Goal: Task Accomplishment & Management: Manage account settings

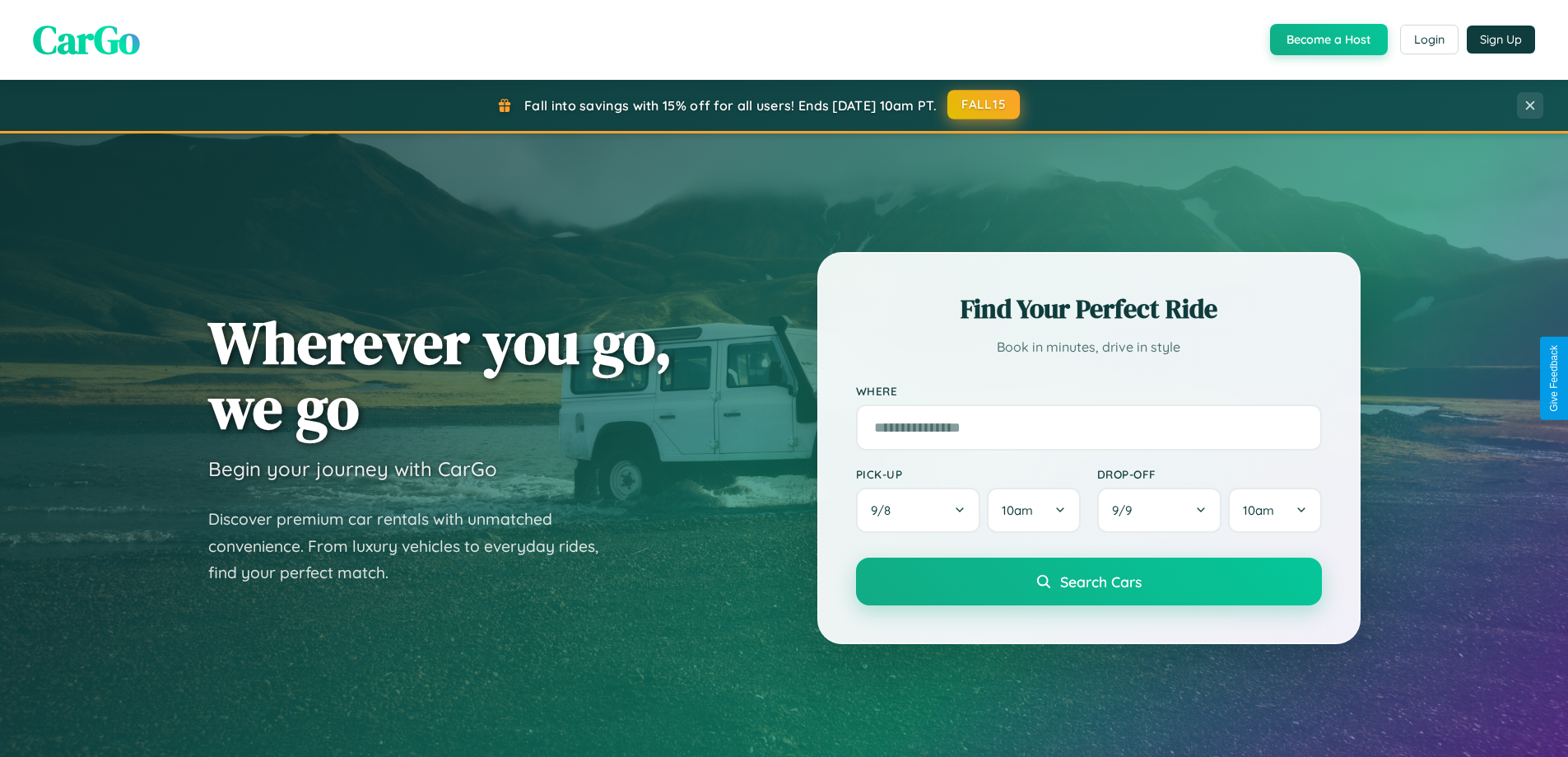
click at [984, 104] on button "FALL15" at bounding box center [983, 104] width 72 height 30
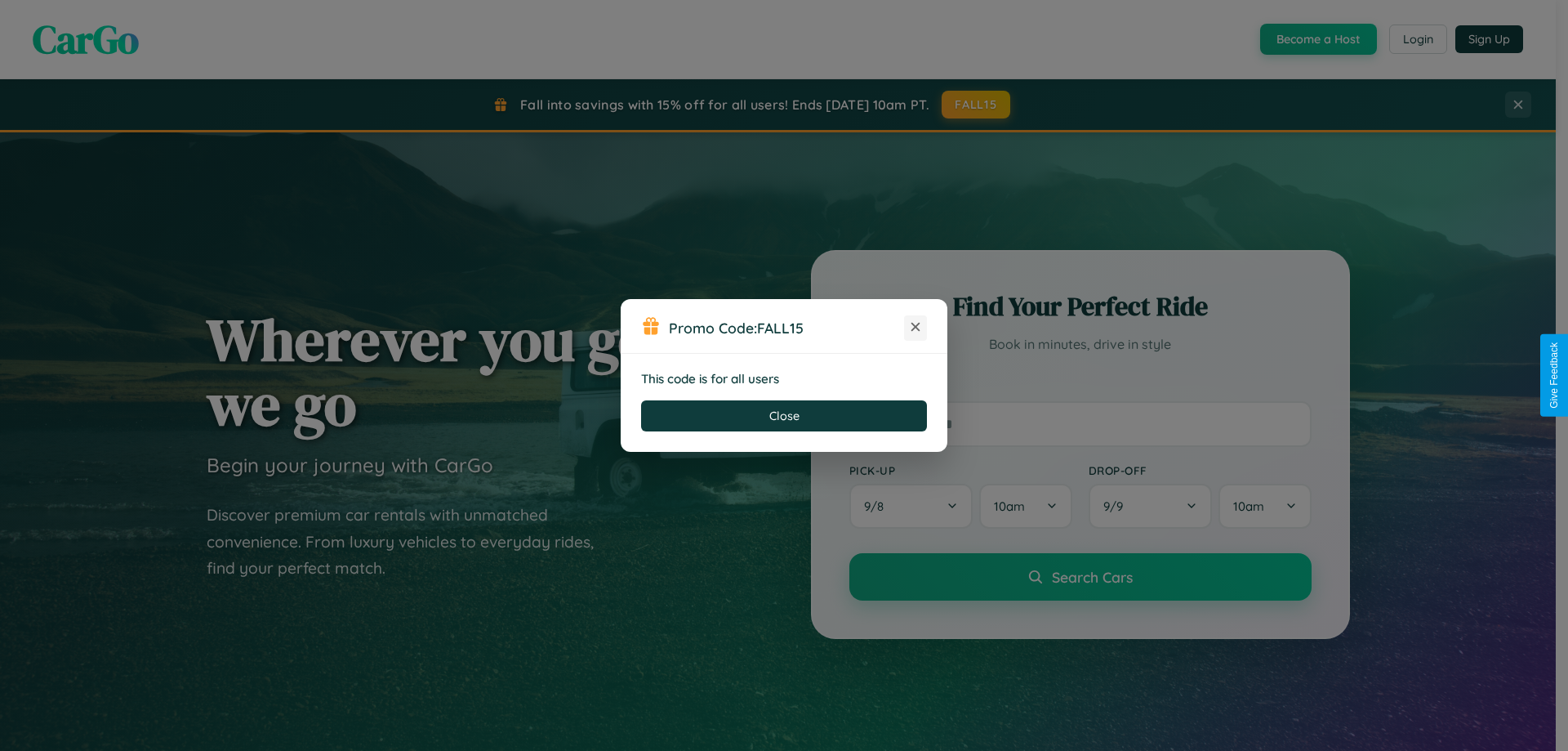
click at [915, 327] on icon at bounding box center [915, 326] width 16 height 16
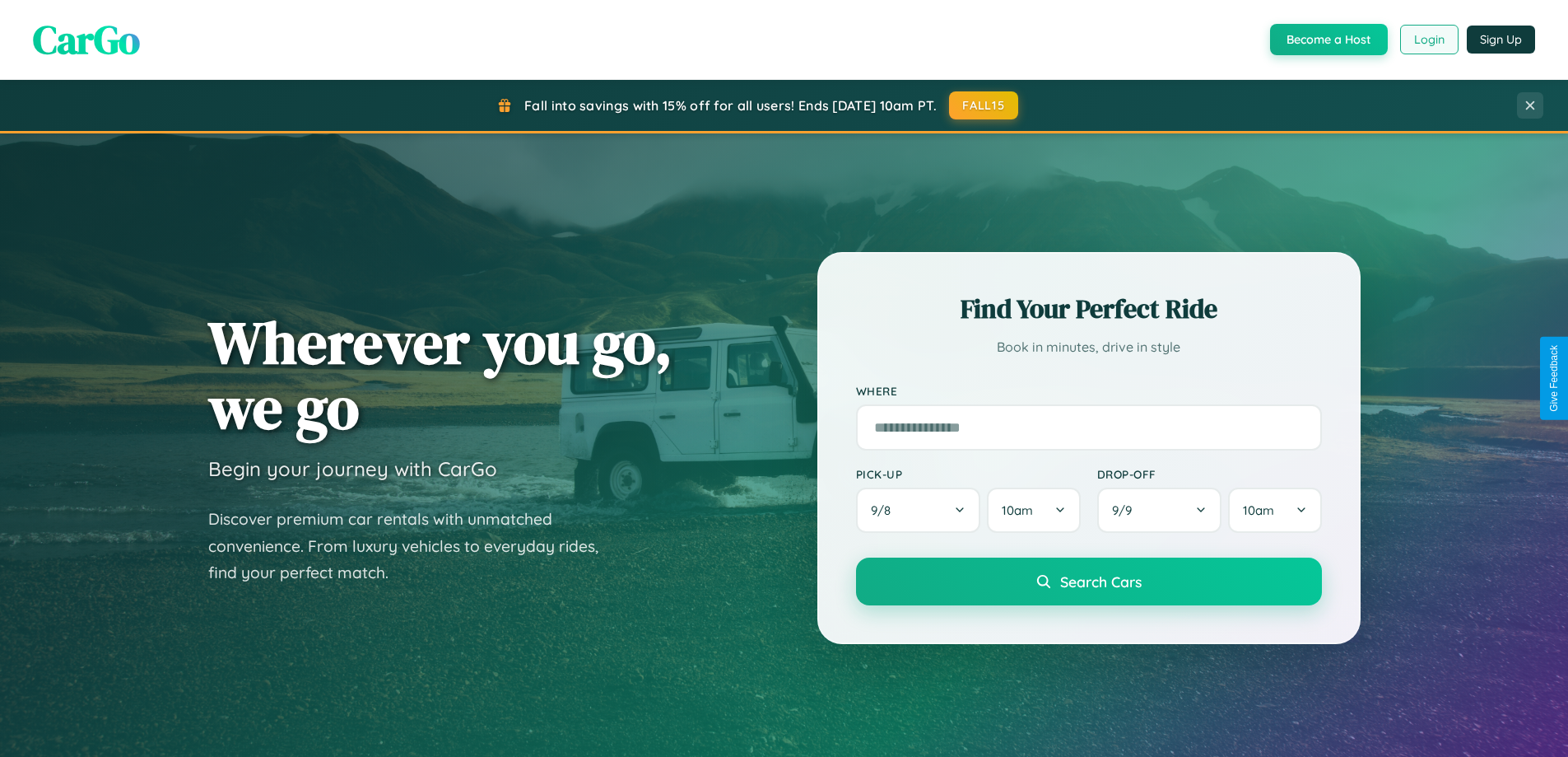
click at [1427, 40] on button "Login" at bounding box center [1428, 39] width 58 height 30
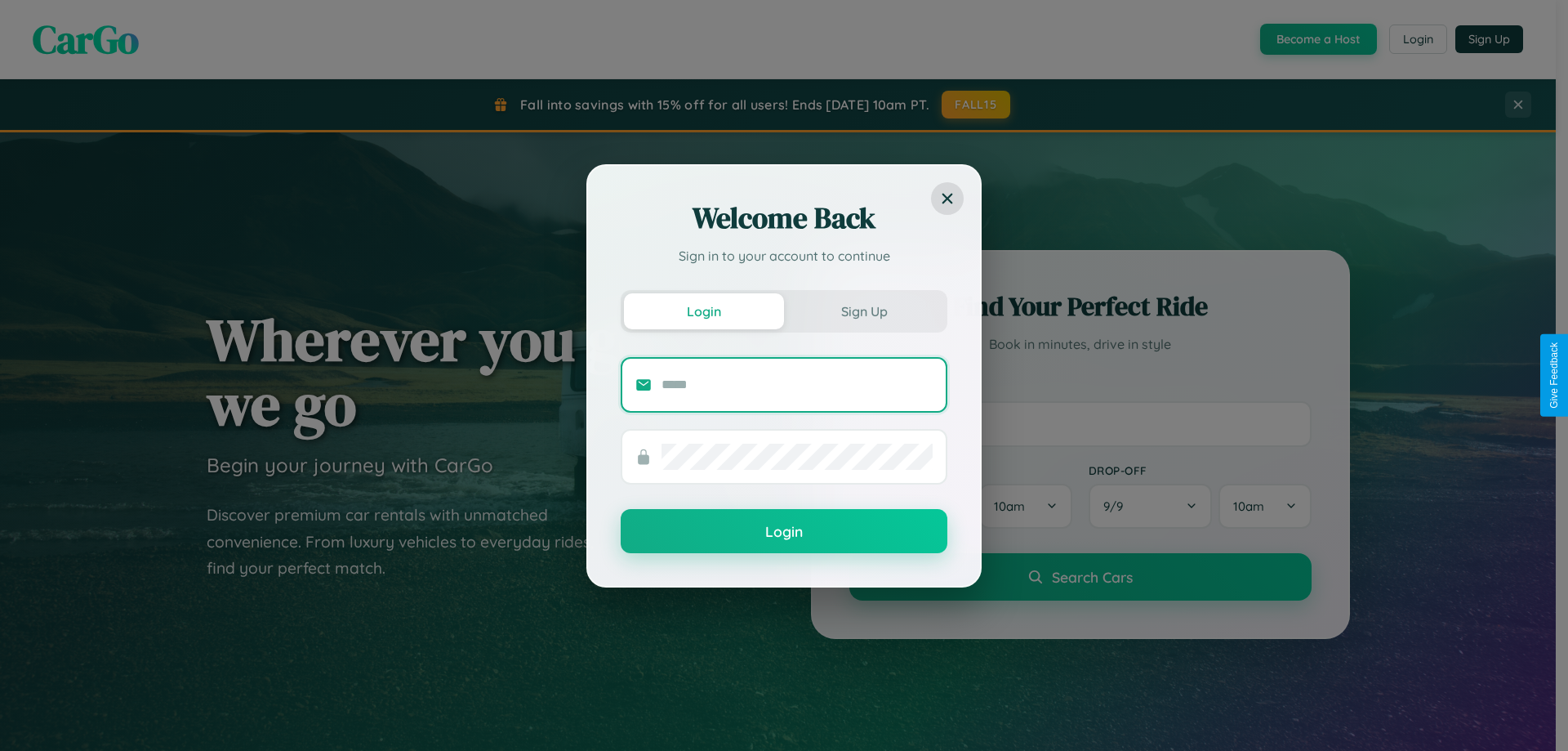
click at [797, 384] on input "text" at bounding box center [796, 385] width 271 height 26
type input "**********"
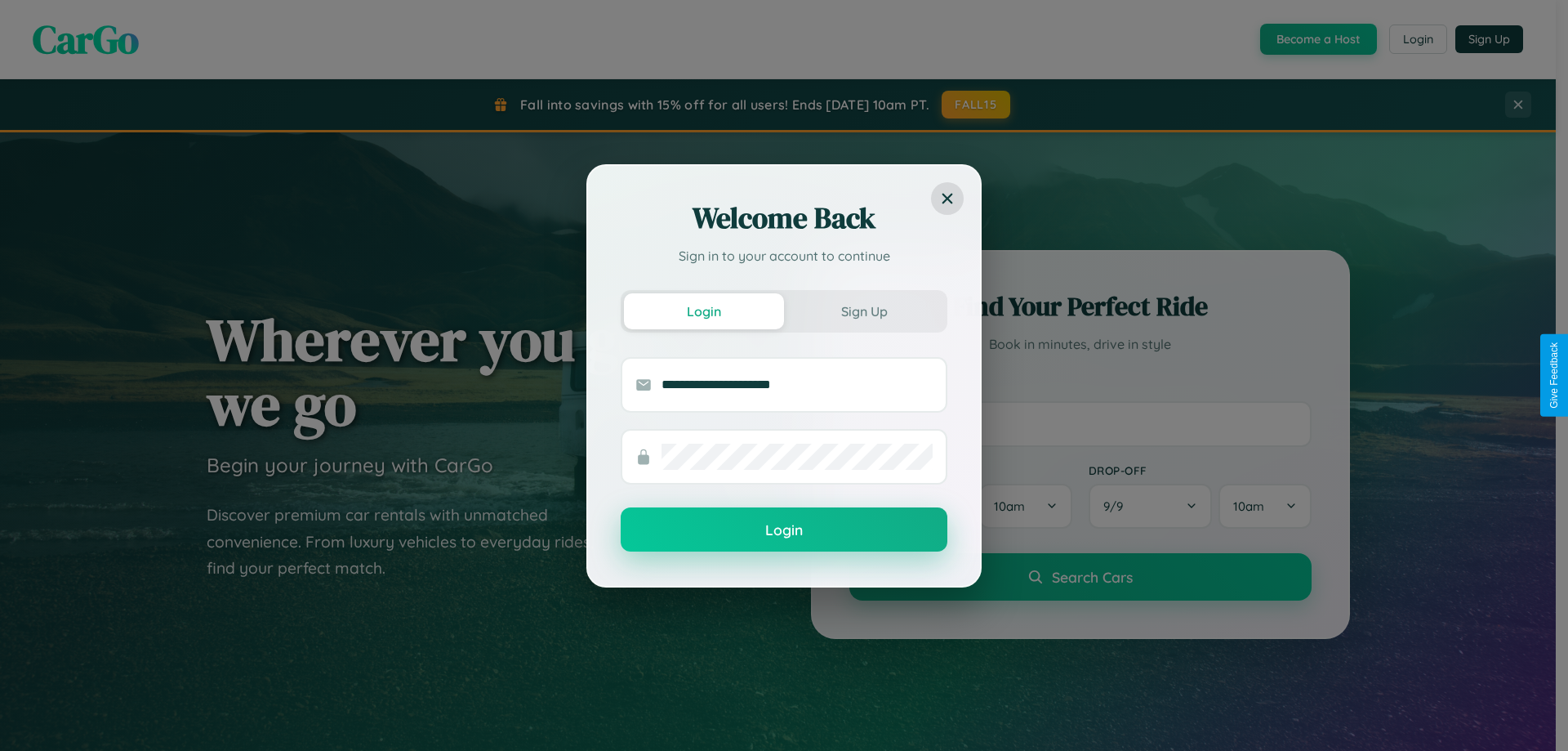
click at [784, 530] on button "Login" at bounding box center [784, 529] width 326 height 44
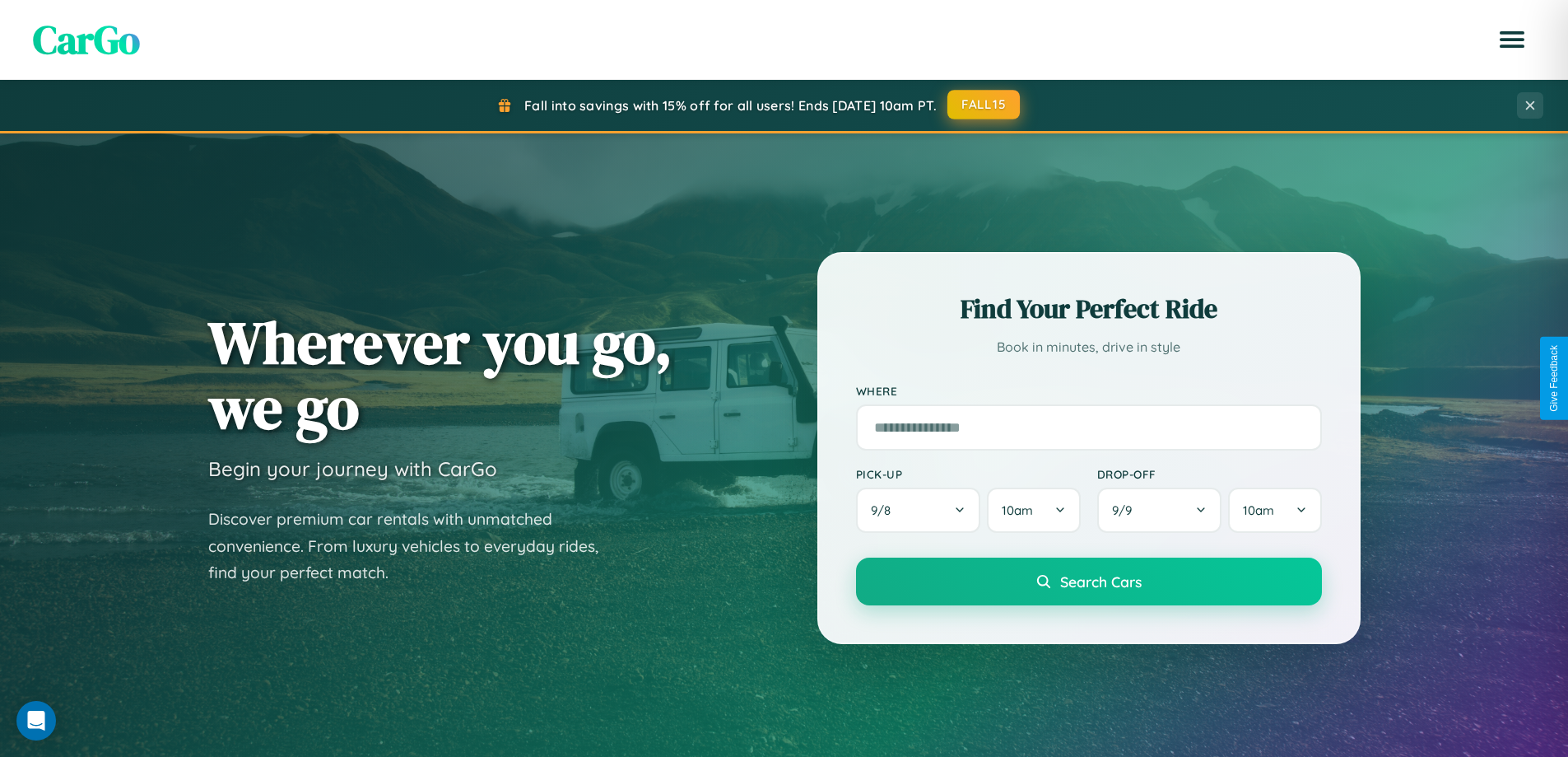
click at [984, 104] on button "FALL15" at bounding box center [983, 104] width 72 height 30
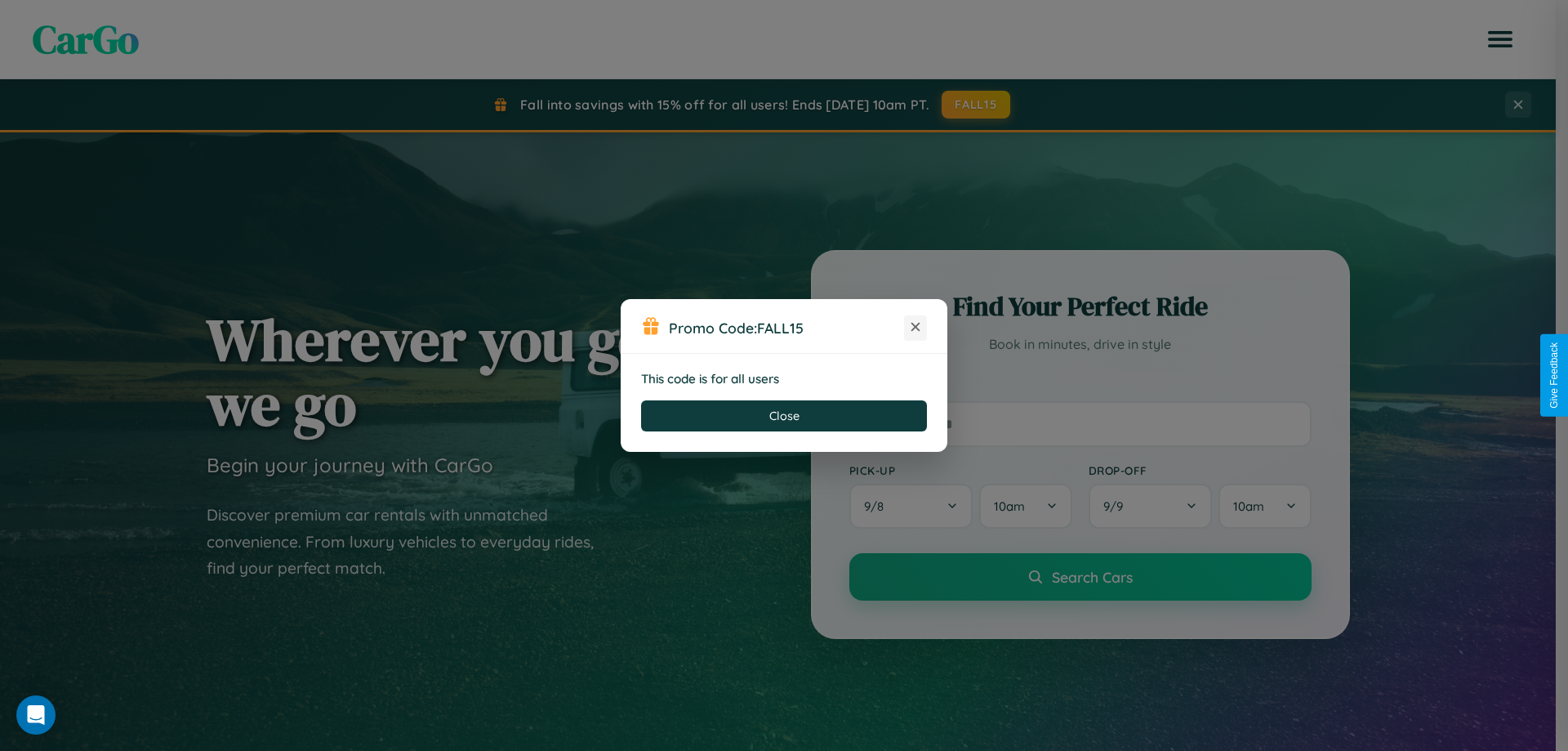
click at [915, 327] on icon at bounding box center [915, 326] width 16 height 16
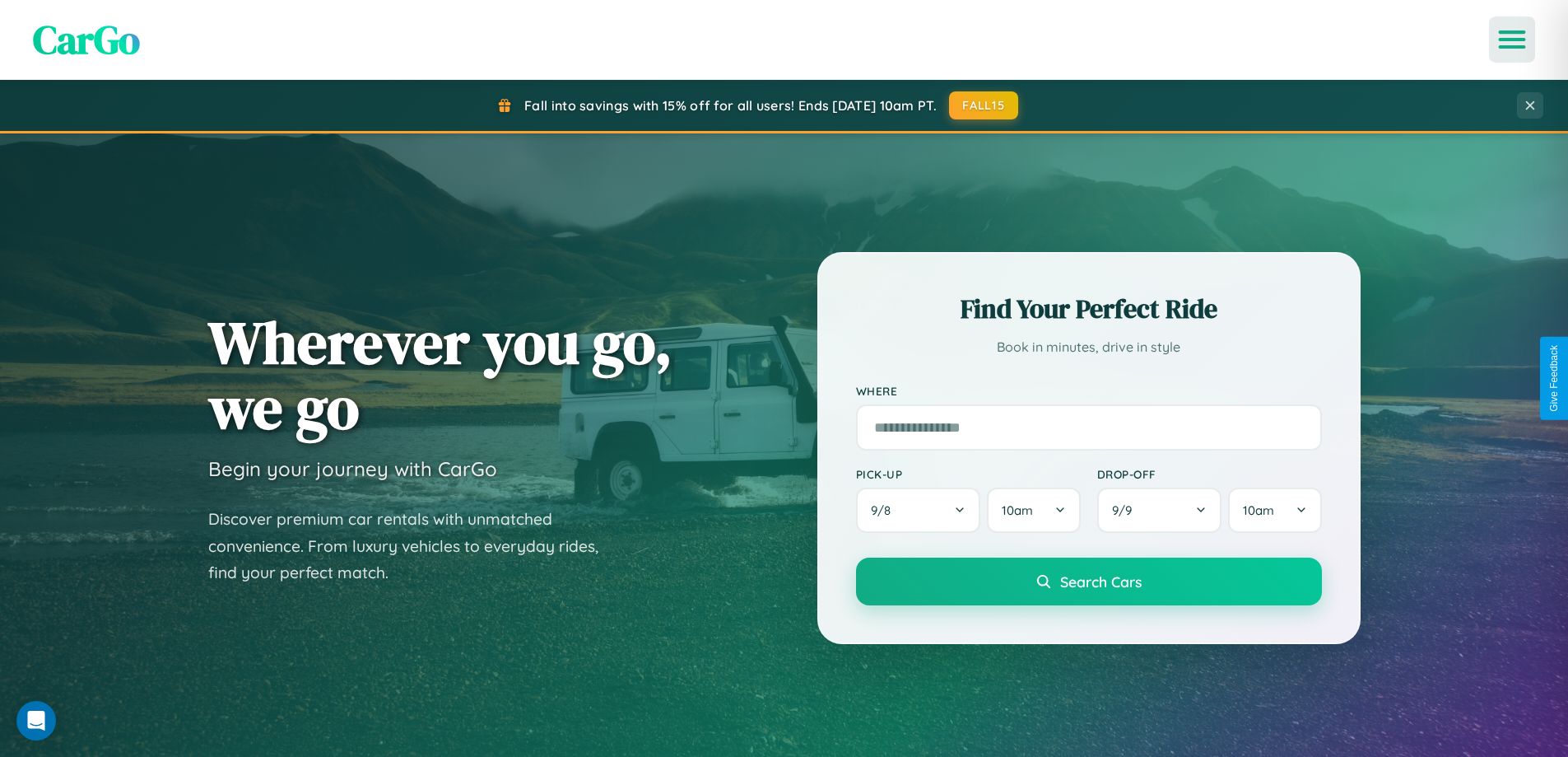
click at [1512, 40] on icon "Open menu" at bounding box center [1512, 39] width 24 height 15
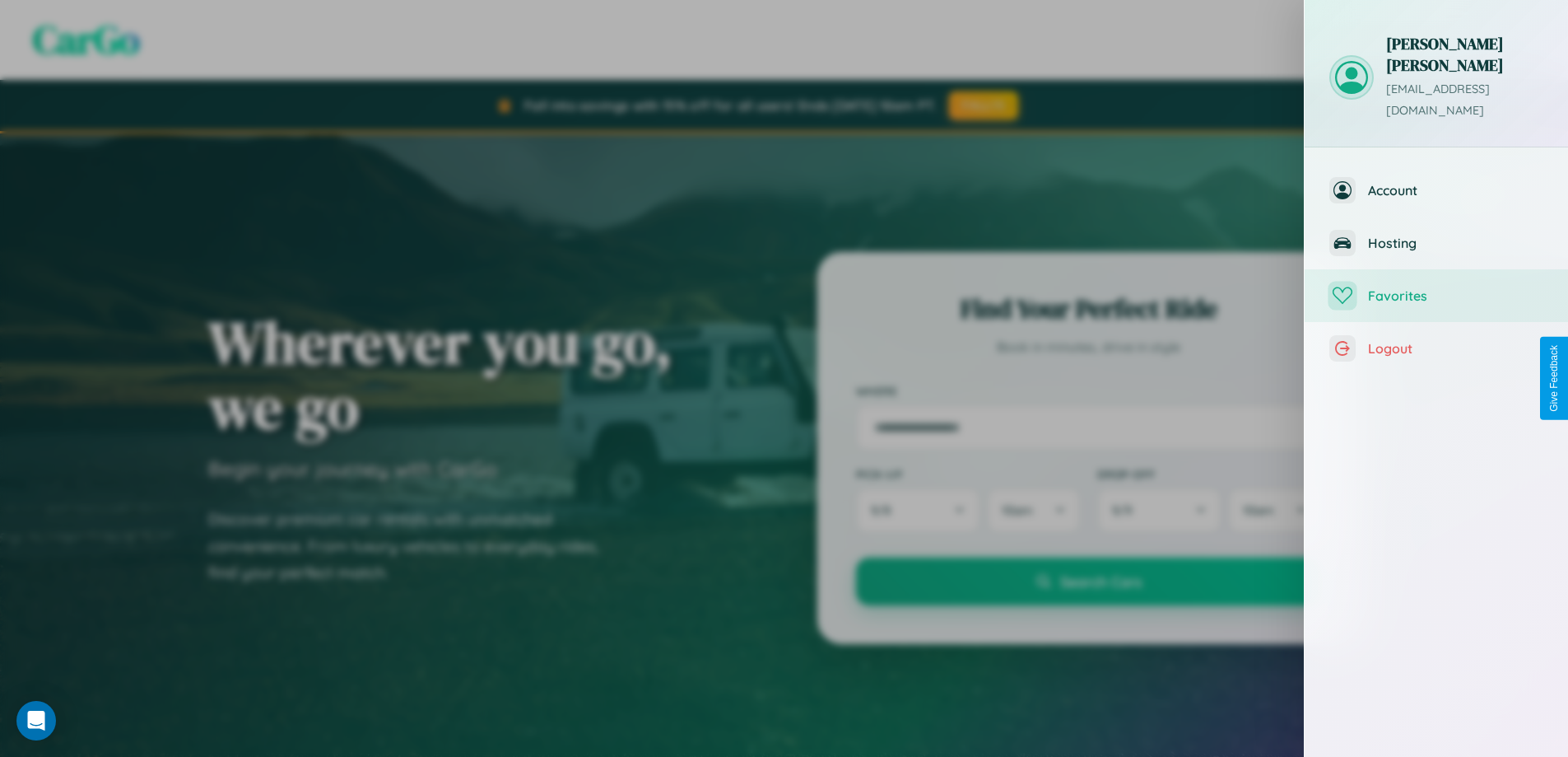
click at [1436, 287] on span "Favorites" at bounding box center [1455, 295] width 175 height 16
